Goal: Information Seeking & Learning: Learn about a topic

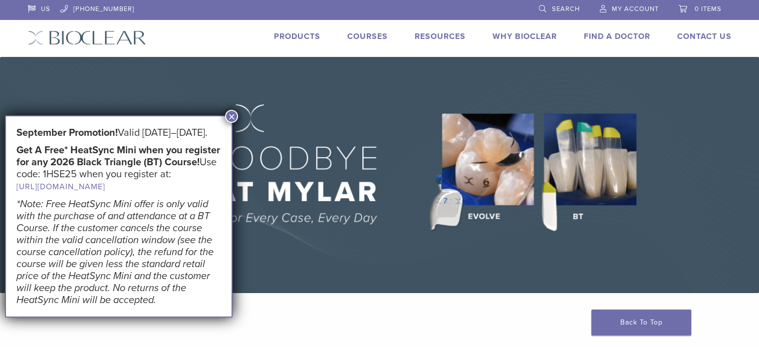
click at [229, 116] on button "×" at bounding box center [231, 116] width 13 height 13
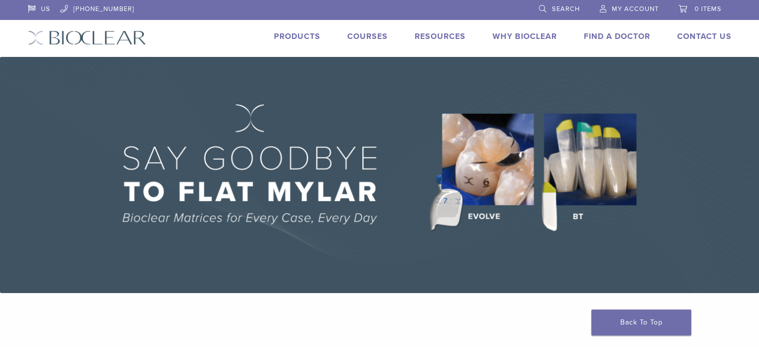
click at [108, 38] on img at bounding box center [87, 37] width 118 height 14
drag, startPoint x: 0, startPoint y: 0, endPoint x: 523, endPoint y: 33, distance: 524.3
click at [523, 33] on link "Why Bioclear" at bounding box center [525, 36] width 64 height 10
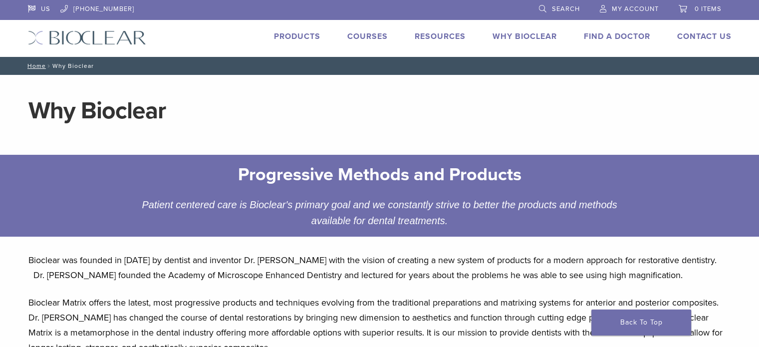
click at [519, 36] on link "Why Bioclear" at bounding box center [525, 36] width 64 height 10
click at [96, 38] on img at bounding box center [87, 37] width 118 height 14
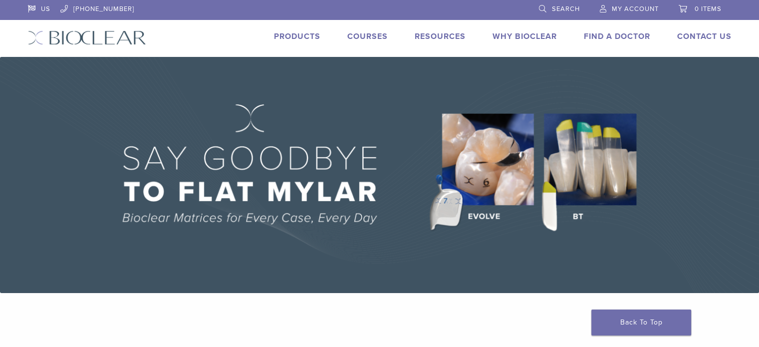
drag, startPoint x: 0, startPoint y: 0, endPoint x: 203, endPoint y: 34, distance: 206.0
click at [200, 33] on div "Products Courses Resources Expand child menu Technique Guides, IFU, & SDS Why B…" at bounding box center [446, 37] width 601 height 14
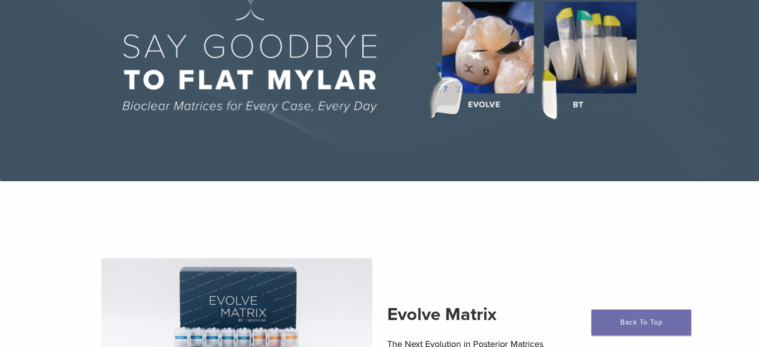
scroll to position [250, 0]
